Goal: Find specific page/section: Find specific page/section

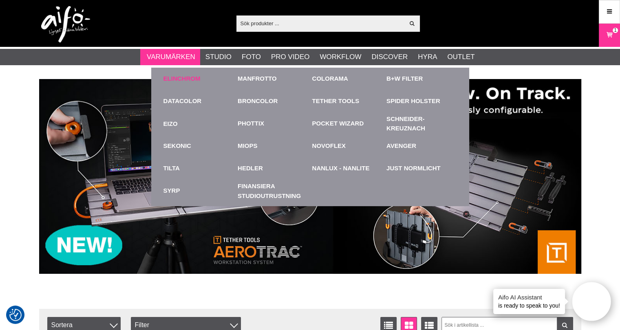
click at [185, 77] on link "Elinchrom" at bounding box center [181, 78] width 37 height 9
